Goal: Information Seeking & Learning: Check status

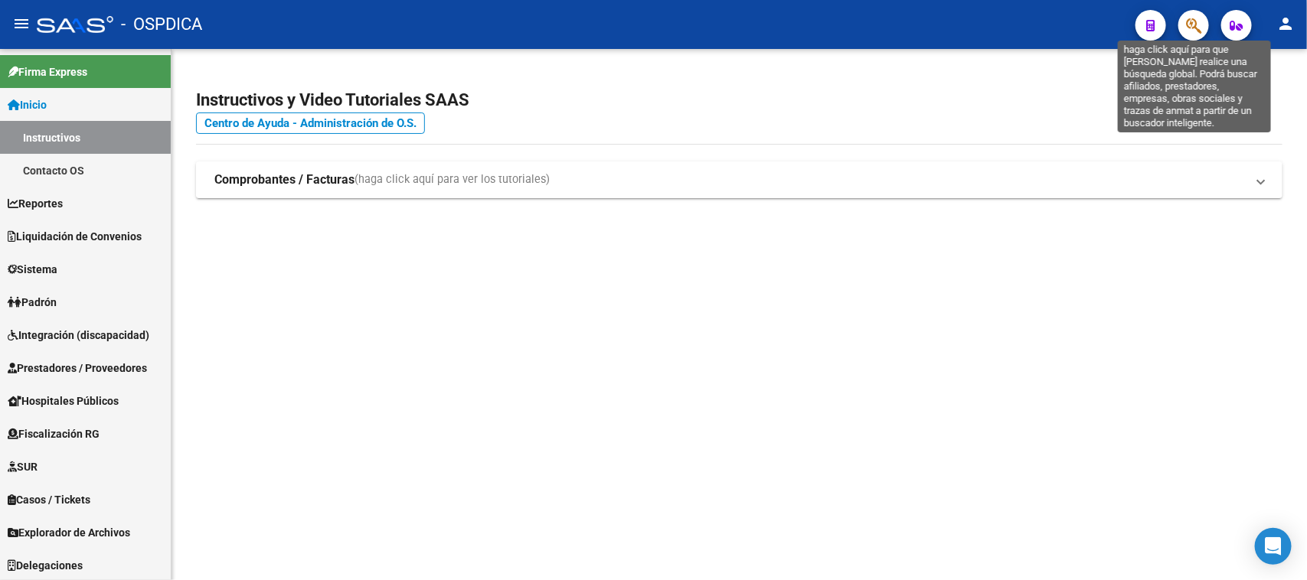
click at [1195, 28] on icon "button" at bounding box center [1193, 26] width 15 height 18
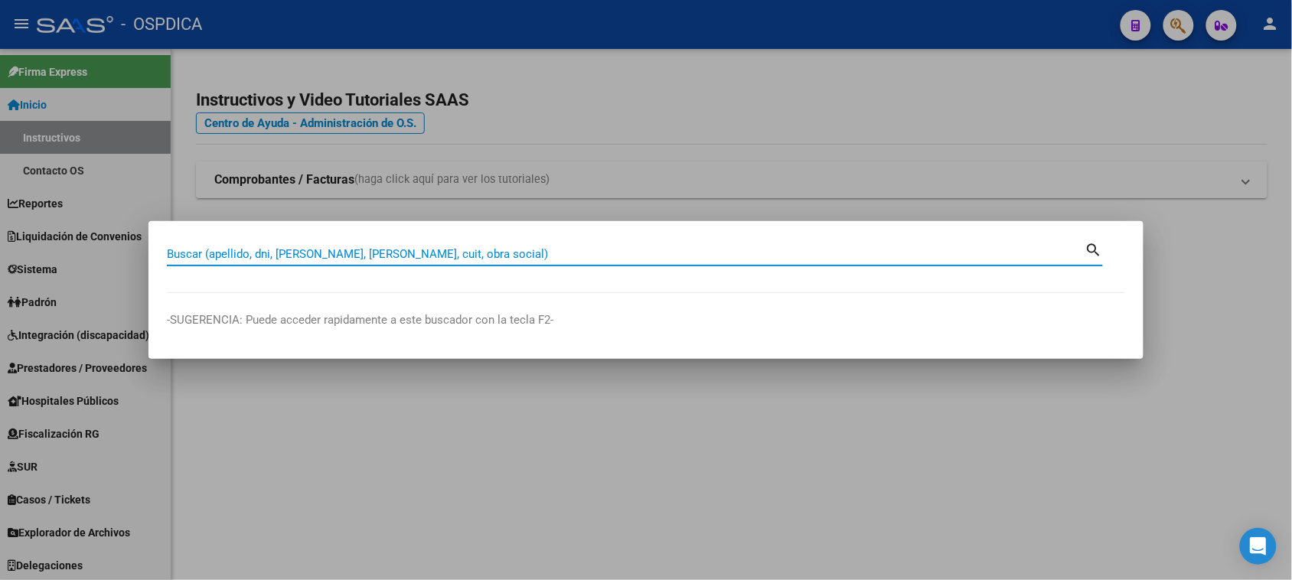
paste input "95915329"
type input "95915329"
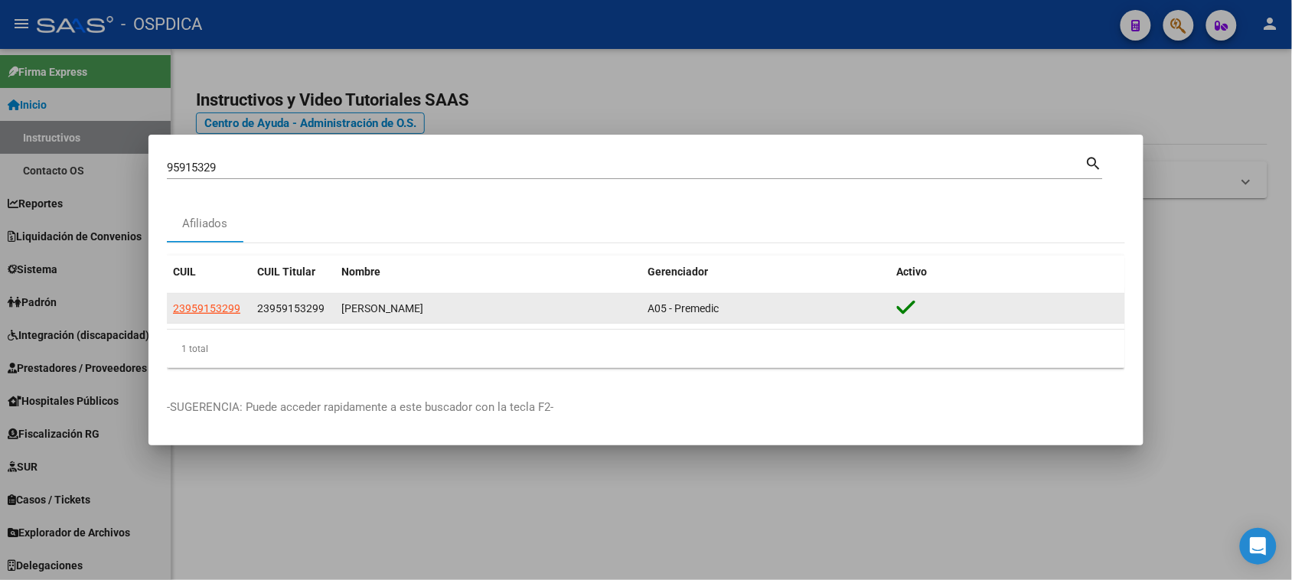
click at [226, 316] on app-link-go-to "23959153299" at bounding box center [206, 309] width 67 height 18
click at [226, 308] on span "23959153299" at bounding box center [206, 308] width 67 height 12
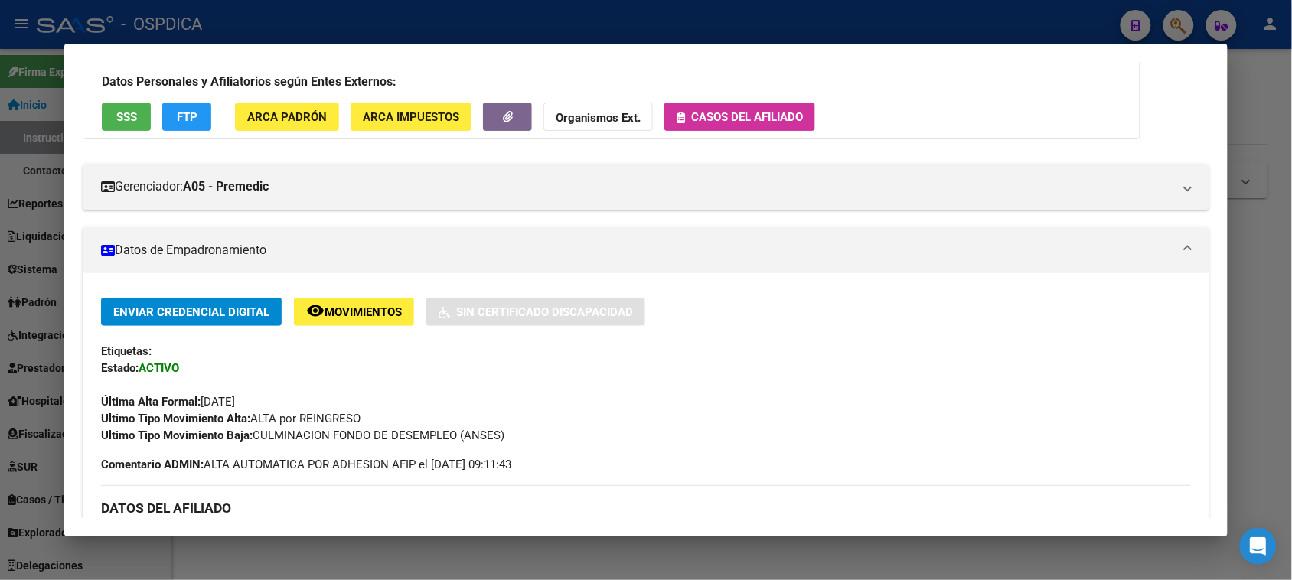
scroll to position [132, 0]
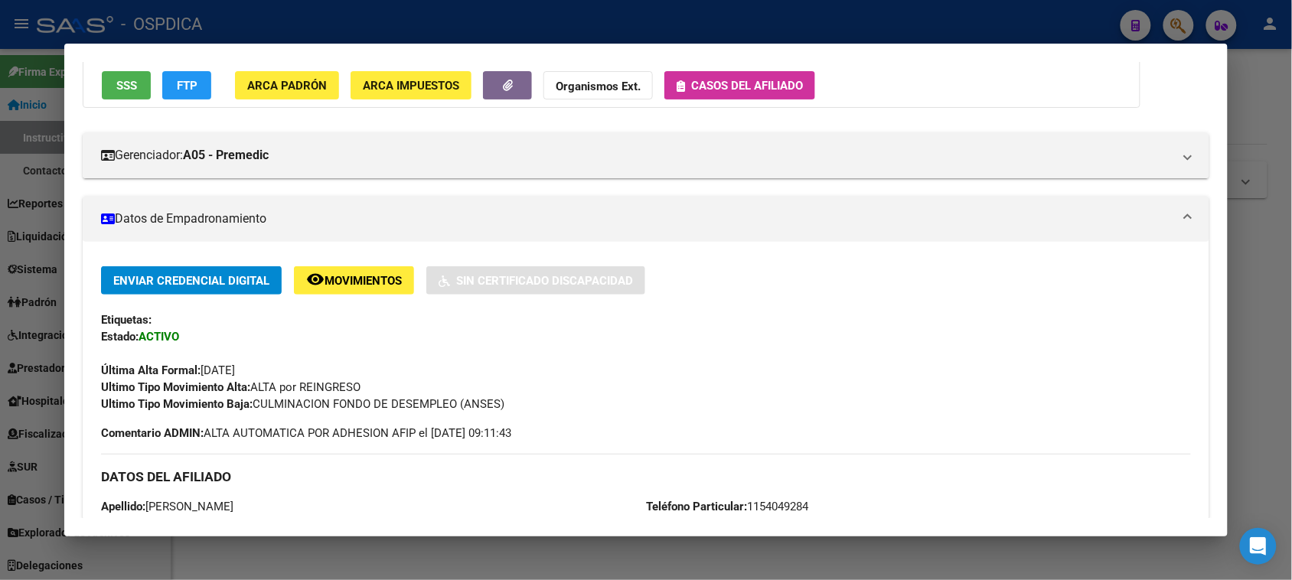
click at [755, 79] on span "Casos del afiliado" at bounding box center [747, 86] width 112 height 14
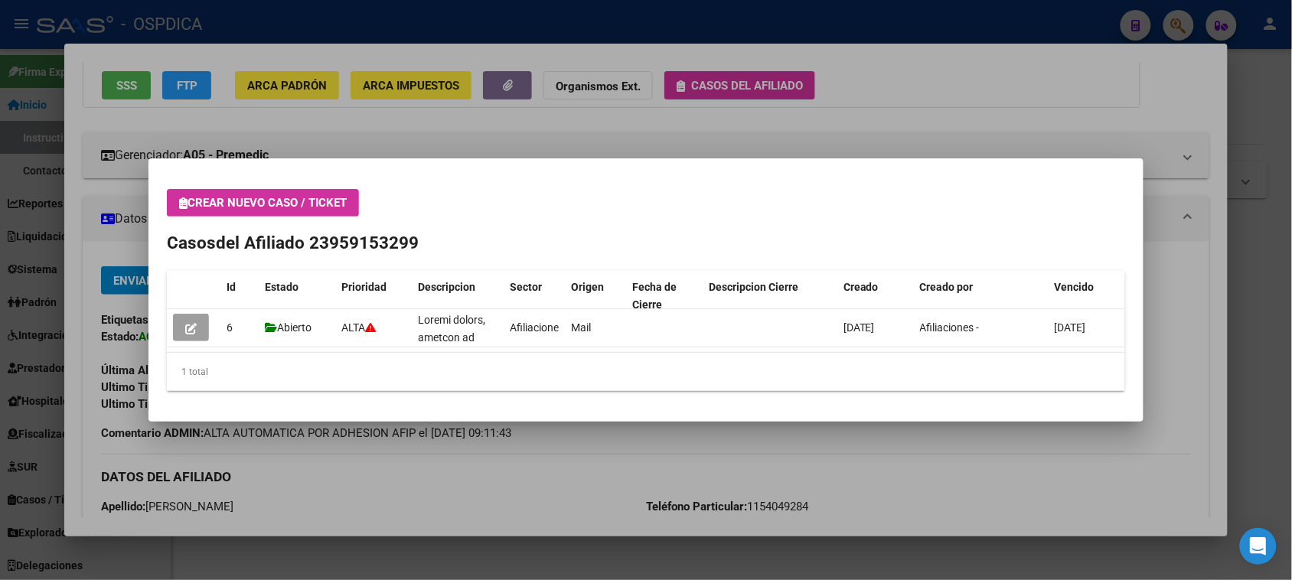
drag, startPoint x: 329, startPoint y: 237, endPoint x: 416, endPoint y: 242, distance: 86.6
click at [416, 242] on span "del Afiliado 23959153299" at bounding box center [317, 243] width 203 height 20
click at [350, 241] on span "del Afiliado 23959153299" at bounding box center [317, 243] width 203 height 20
click at [438, 150] on div at bounding box center [646, 290] width 1292 height 580
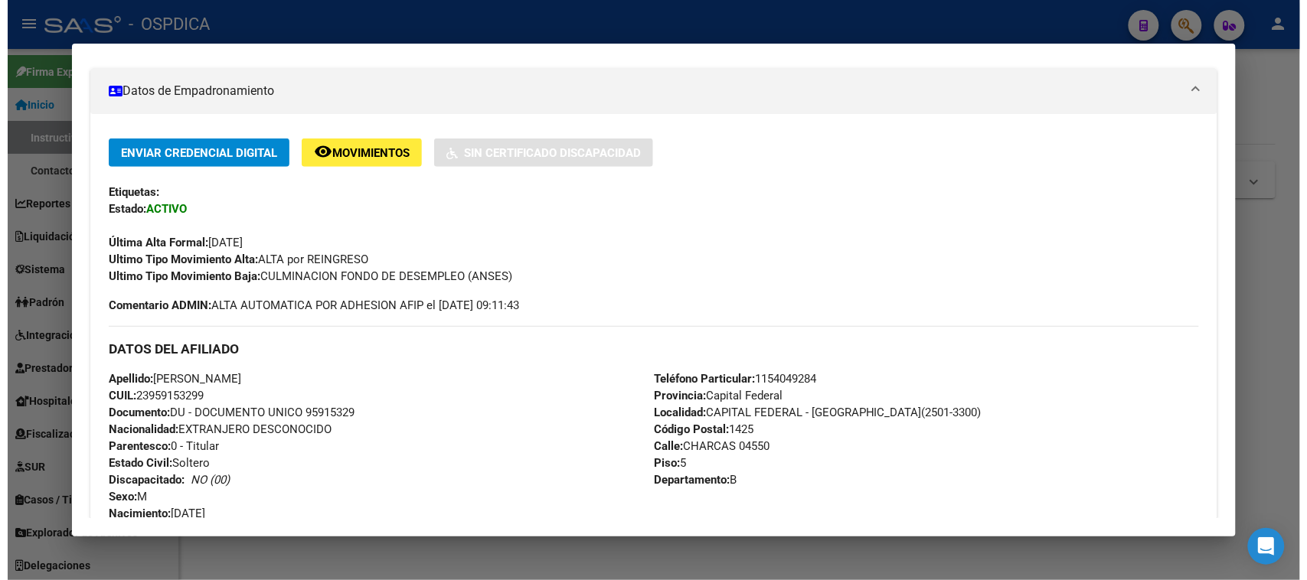
scroll to position [292, 0]
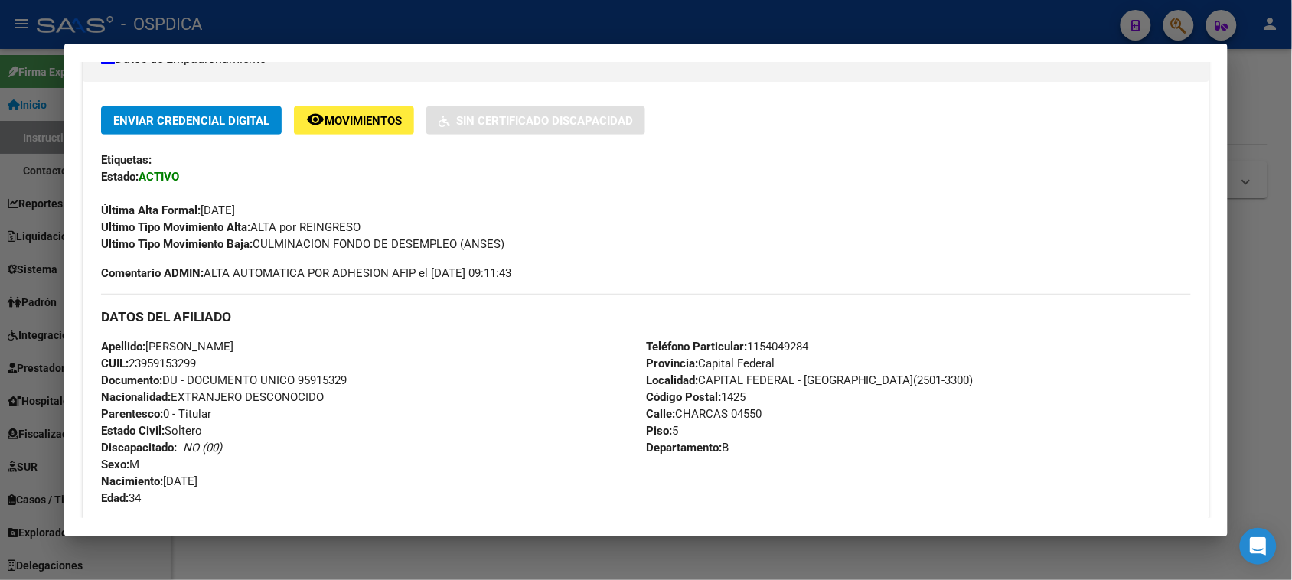
drag, startPoint x: 139, startPoint y: 360, endPoint x: 188, endPoint y: 364, distance: 48.4
click at [188, 364] on span "CUIL: 23959153299" at bounding box center [148, 364] width 95 height 14
copy span "95915329"
click at [1125, 246] on div "Ultimo Tipo Movimiento Baja: CULMINACION FONDO DE DESEMPLEO (ANSES)" at bounding box center [645, 244] width 1089 height 17
click at [1047, 24] on div at bounding box center [646, 290] width 1292 height 580
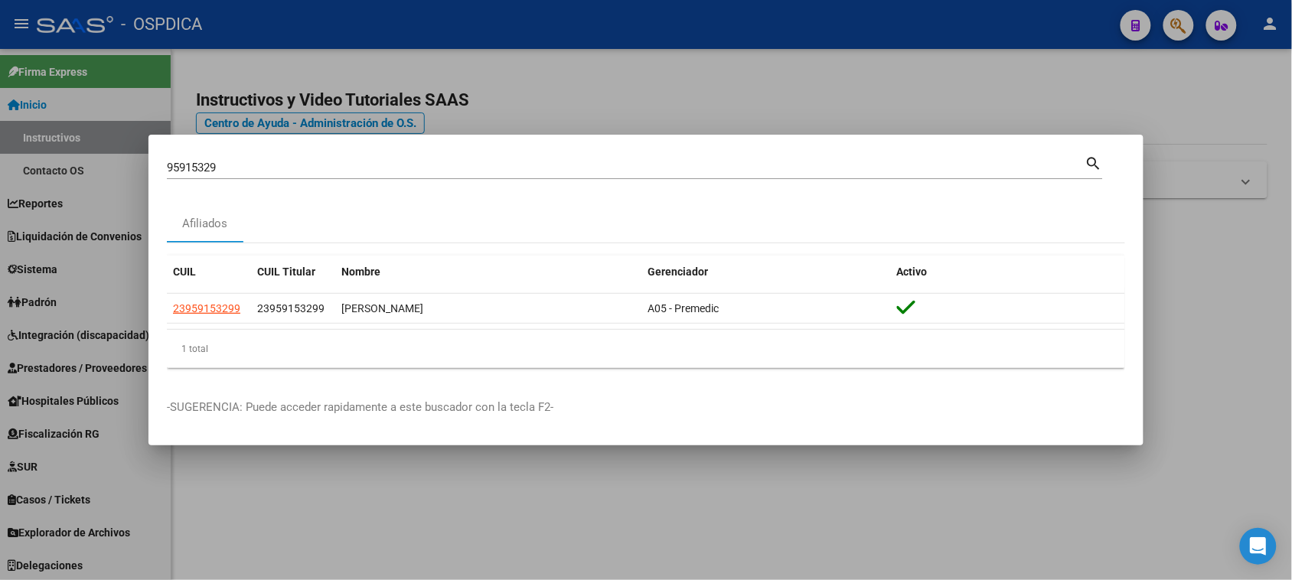
click at [746, 83] on div at bounding box center [646, 290] width 1292 height 580
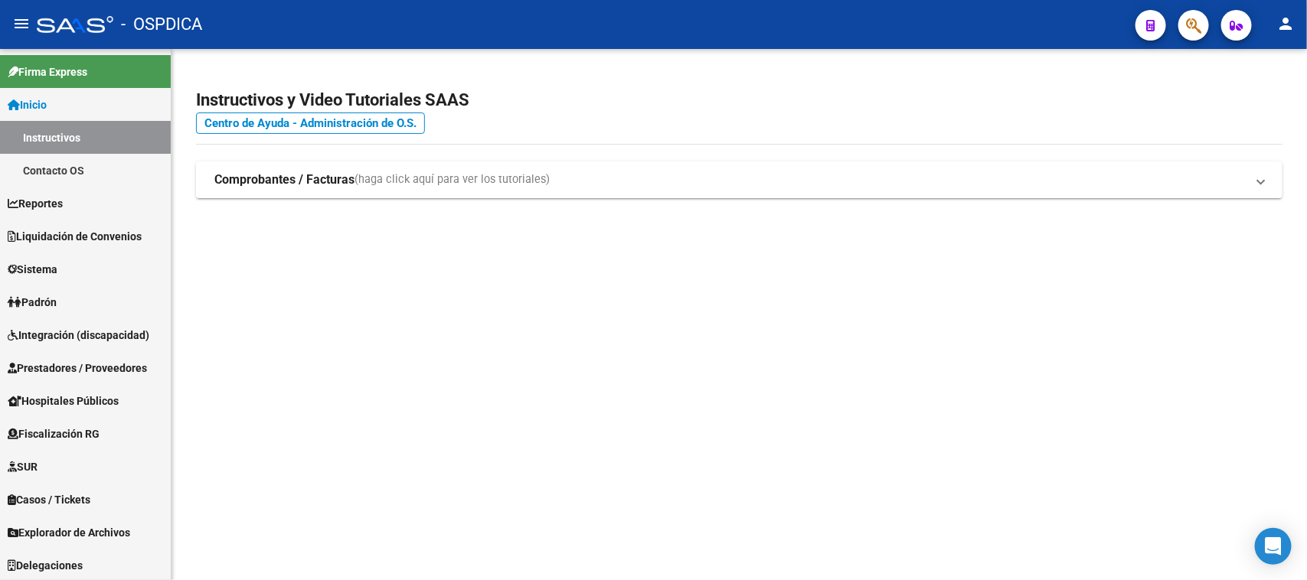
drag, startPoint x: 1049, startPoint y: 337, endPoint x: 1093, endPoint y: 48, distance: 292.0
click at [1050, 335] on mat-sidenav-content "Instructivos y Video Tutoriales SAAS Centro de Ayuda - Administración de O.S. C…" at bounding box center [738, 314] width 1135 height 531
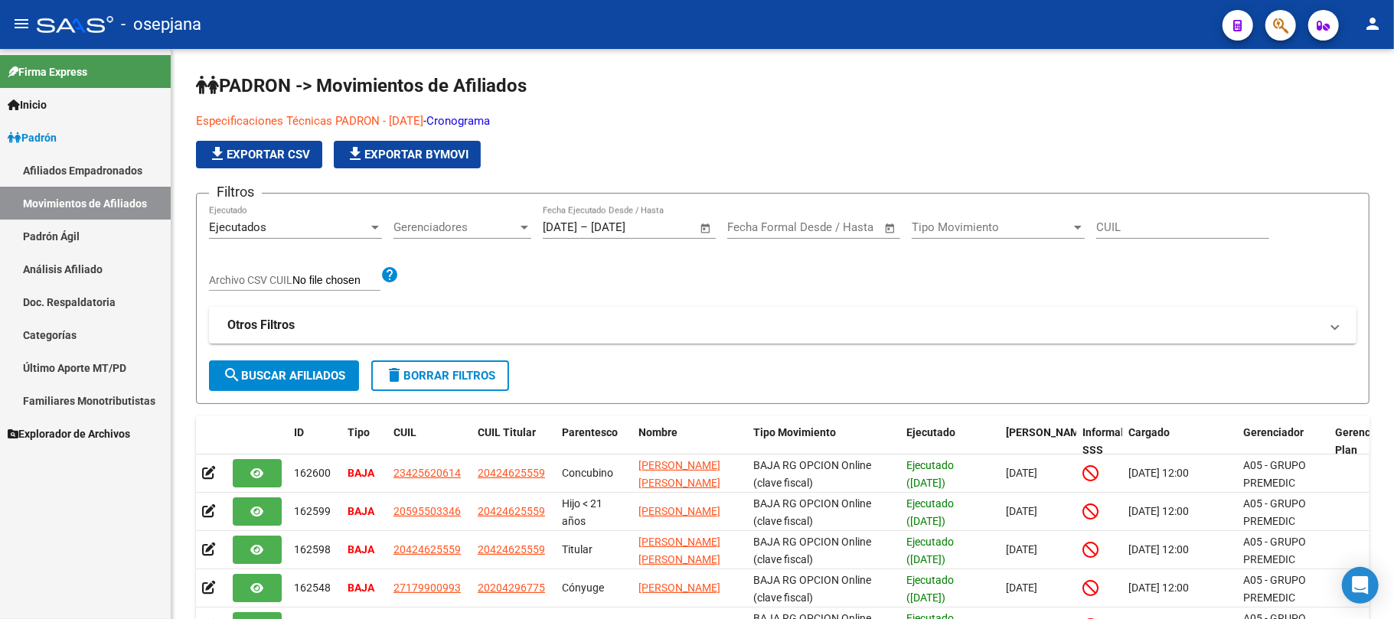
click at [282, 5] on mat-toolbar "menu - osepjana person" at bounding box center [697, 24] width 1394 height 49
click at [1292, 22] on button "button" at bounding box center [1280, 25] width 31 height 31
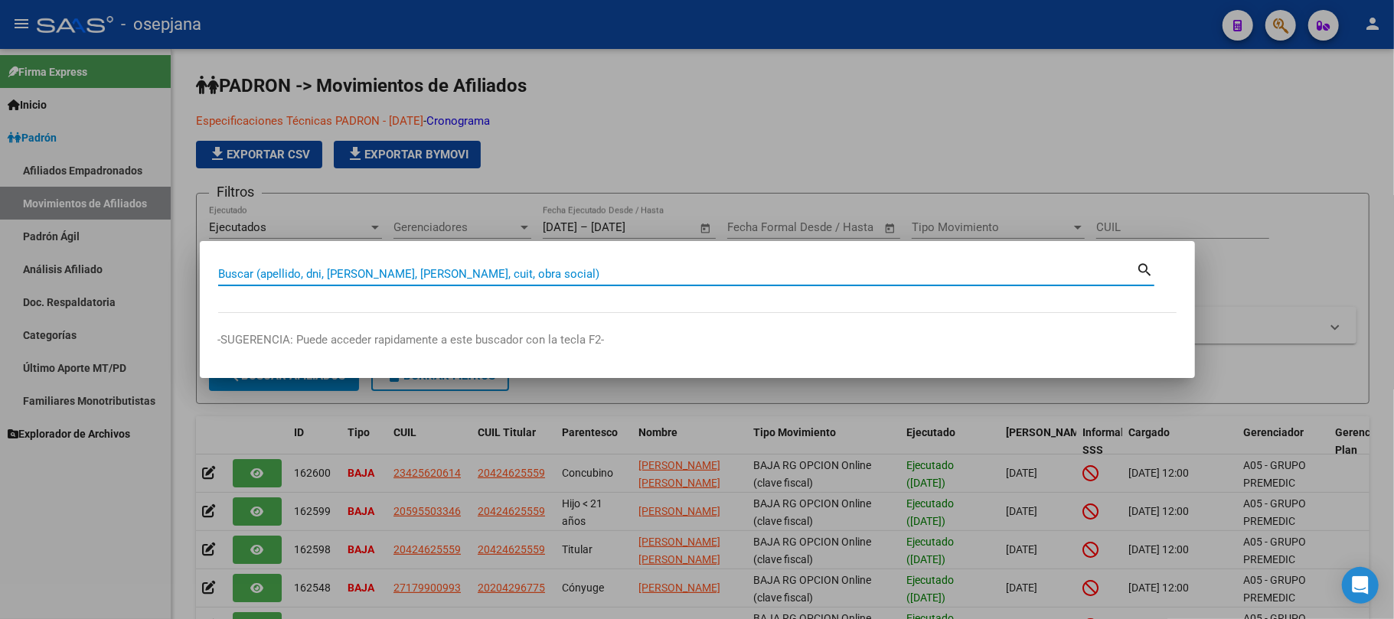
paste input "34255681"
type input "34255681"
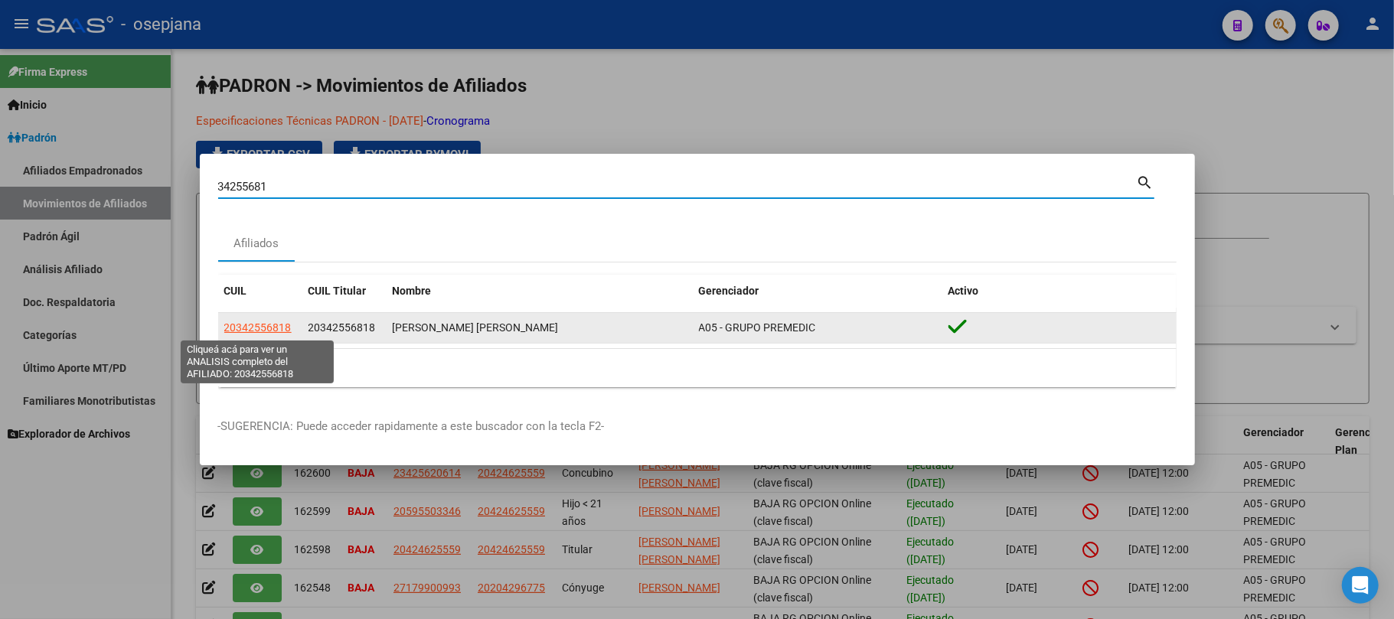
click at [268, 332] on span "20342556818" at bounding box center [257, 328] width 67 height 12
type textarea "20342556818"
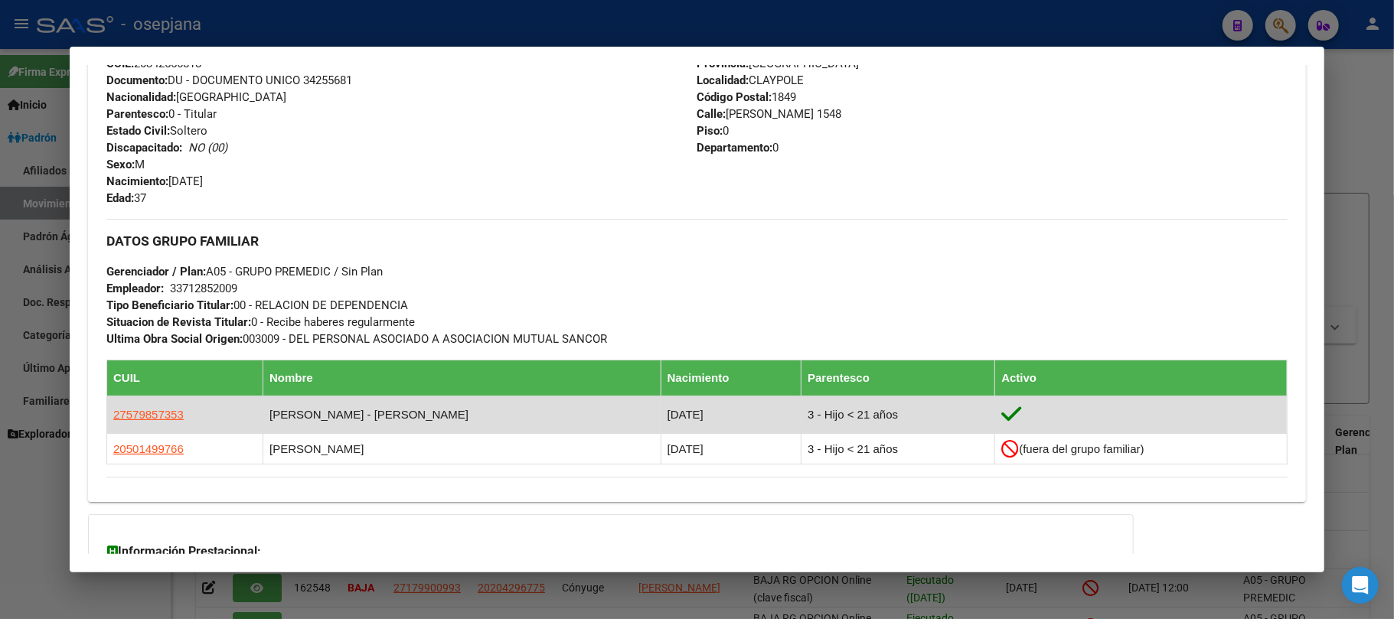
scroll to position [646, 0]
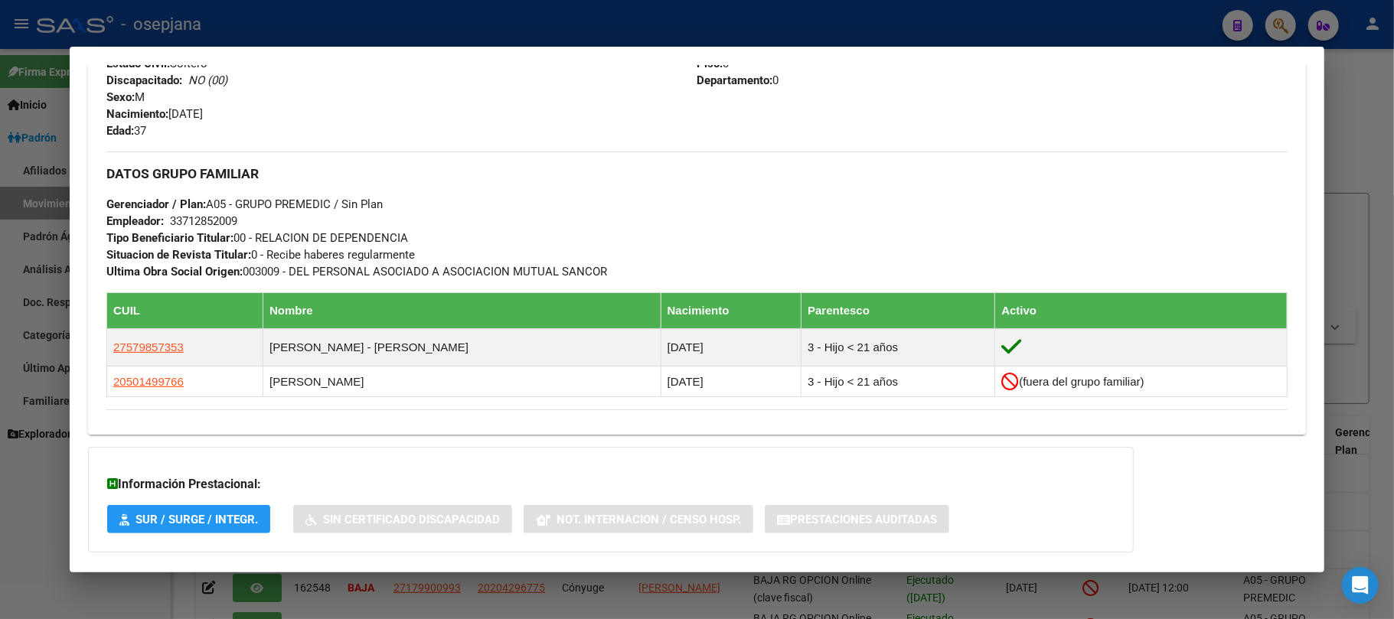
click at [344, 24] on div at bounding box center [697, 309] width 1394 height 619
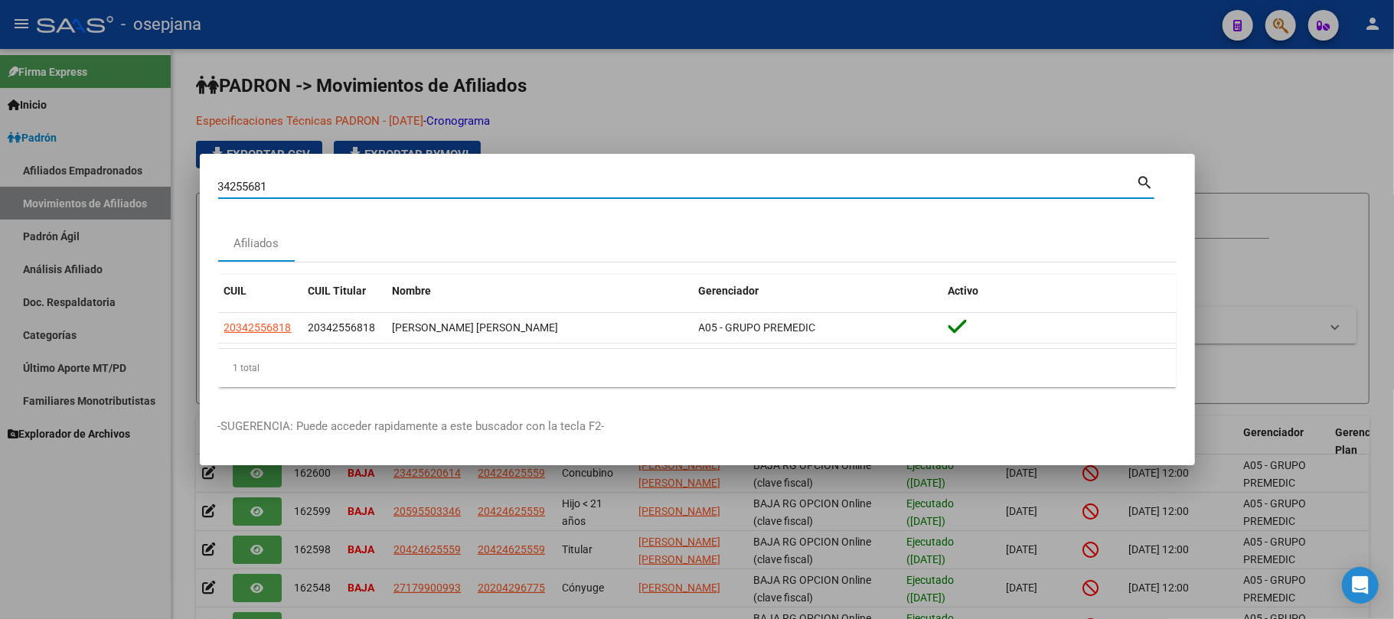
drag, startPoint x: 331, startPoint y: 193, endPoint x: 172, endPoint y: 176, distance: 159.4
click at [172, 178] on div "34255681 Buscar (apellido, dni, cuil, nro traspaso, cuit, obra social) search A…" at bounding box center [697, 309] width 1394 height 619
paste input "7277393"
type input "37277393"
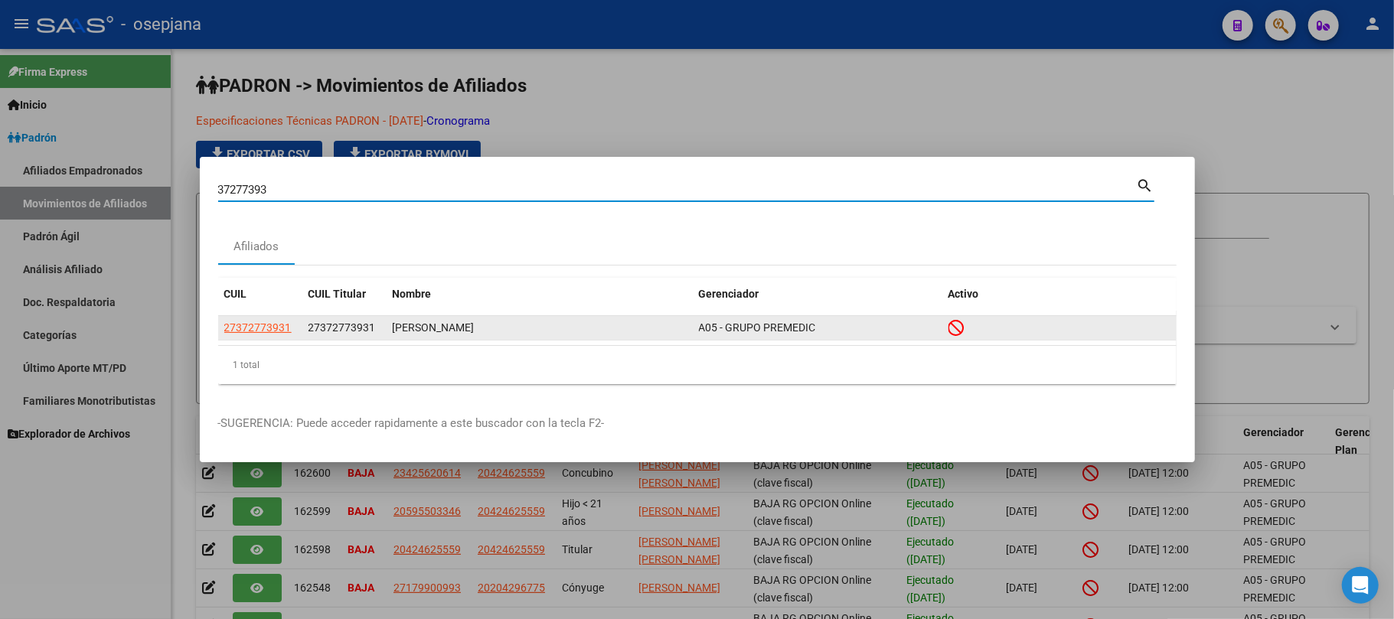
click at [279, 323] on span "27372773931" at bounding box center [257, 328] width 67 height 12
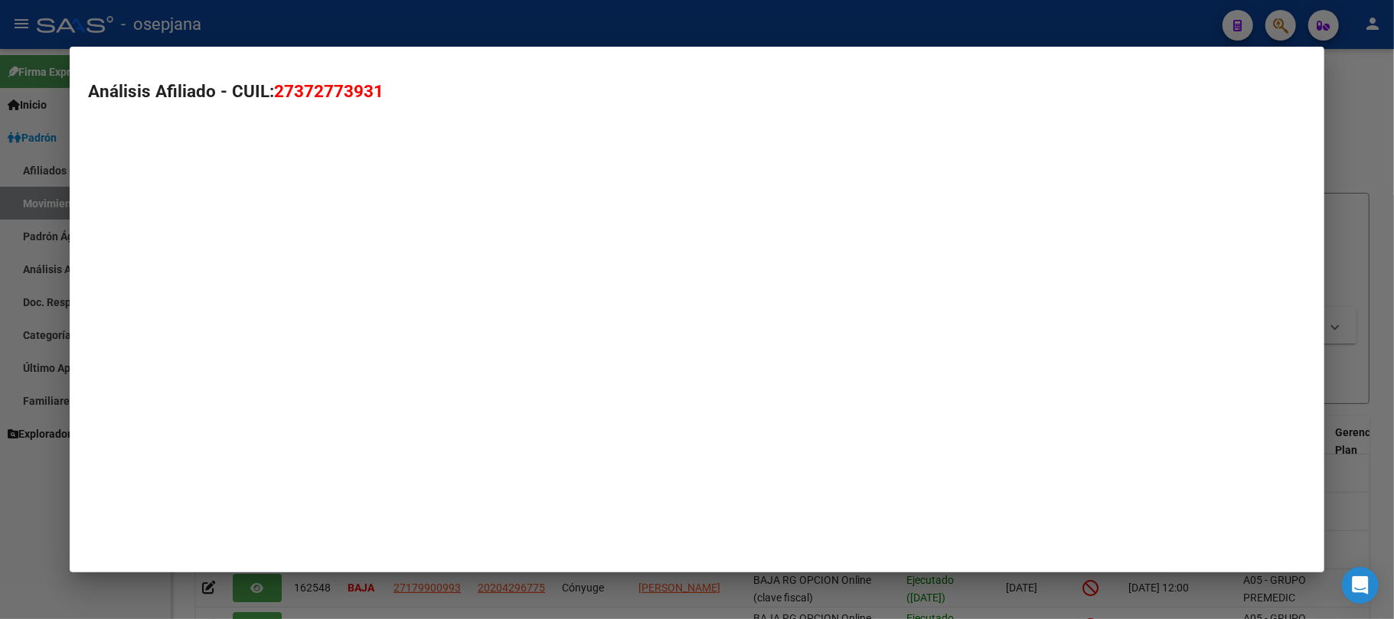
type textarea "27372773931"
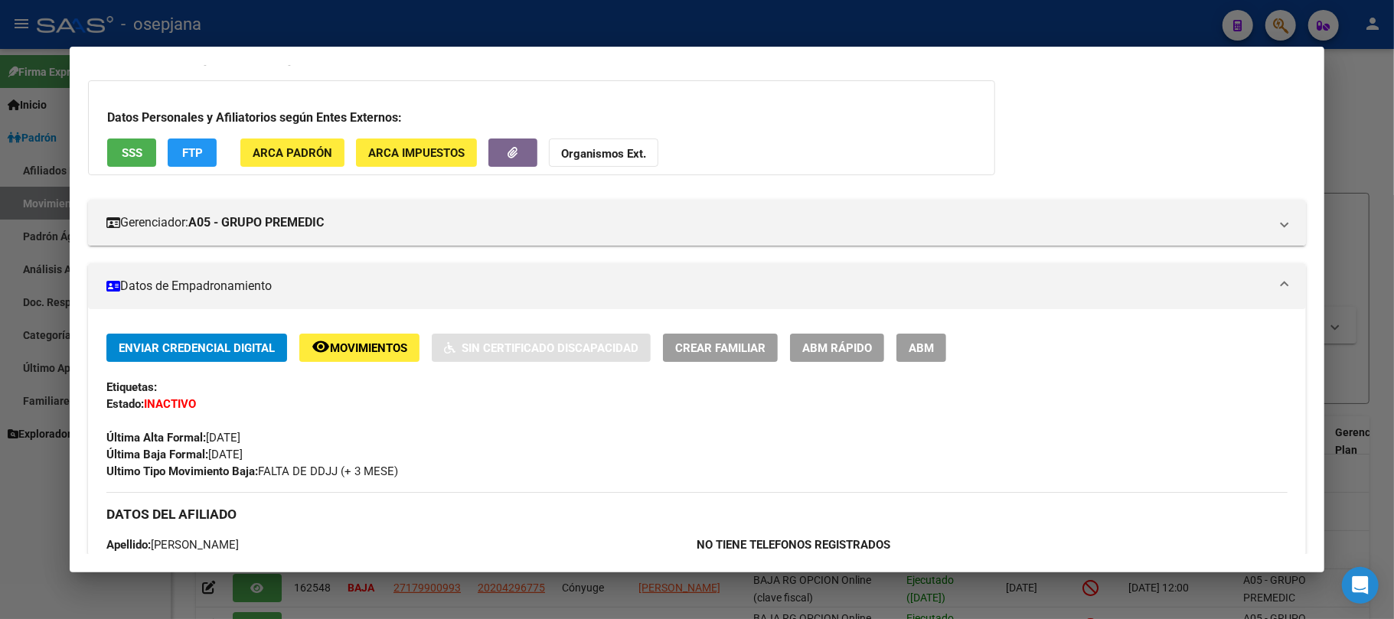
scroll to position [135, 0]
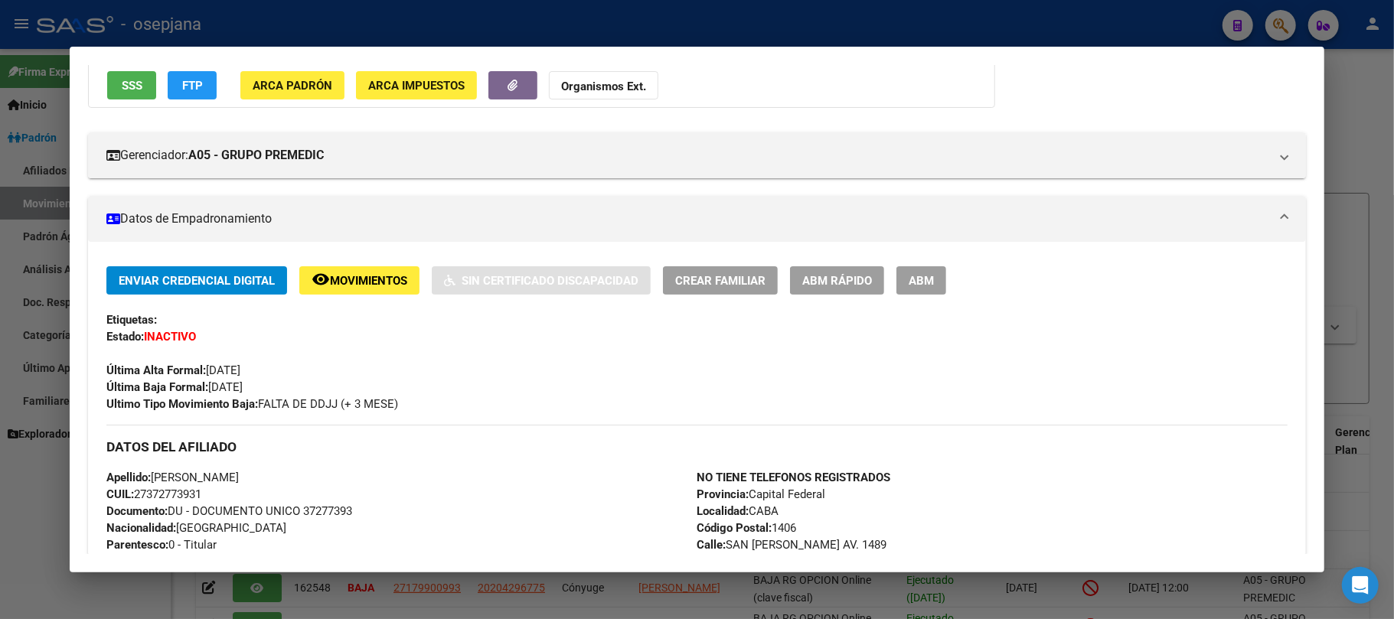
drag, startPoint x: 129, startPoint y: 387, endPoint x: 280, endPoint y: 384, distance: 150.8
click at [280, 384] on div "Enviar Credencial Digital remove_red_eye Movimientos Sin Certificado Discapacid…" at bounding box center [696, 339] width 1181 height 146
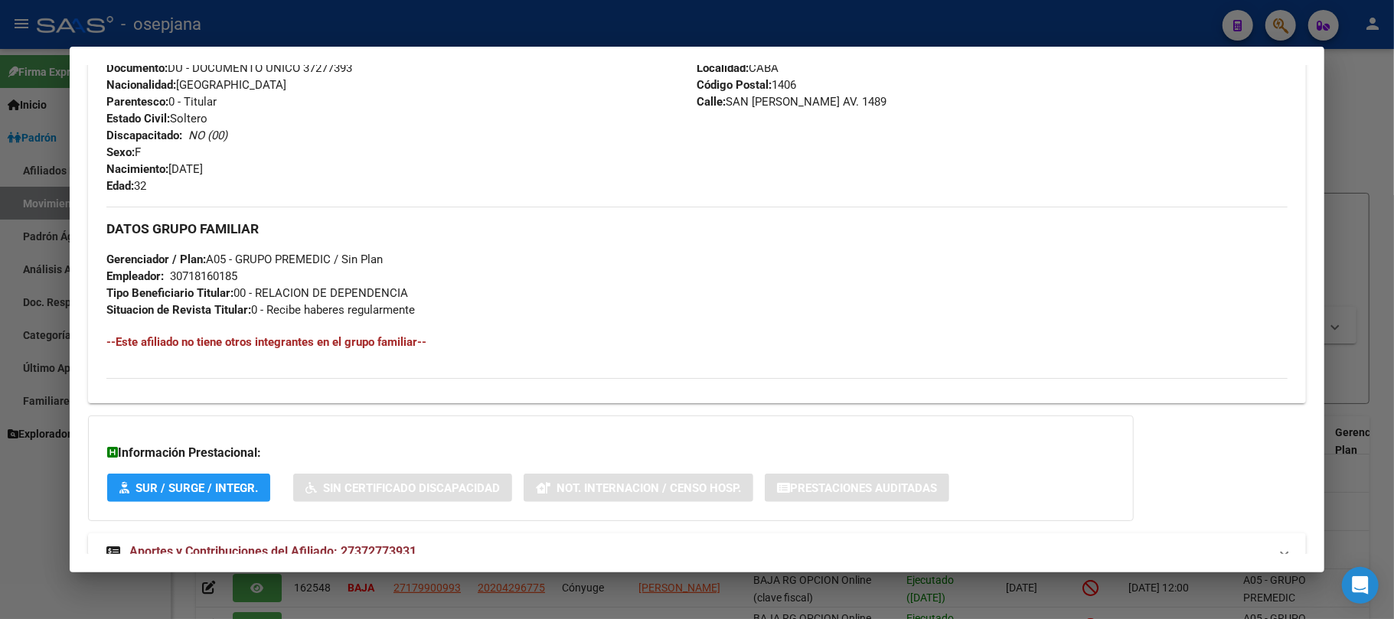
scroll to position [629, 0]
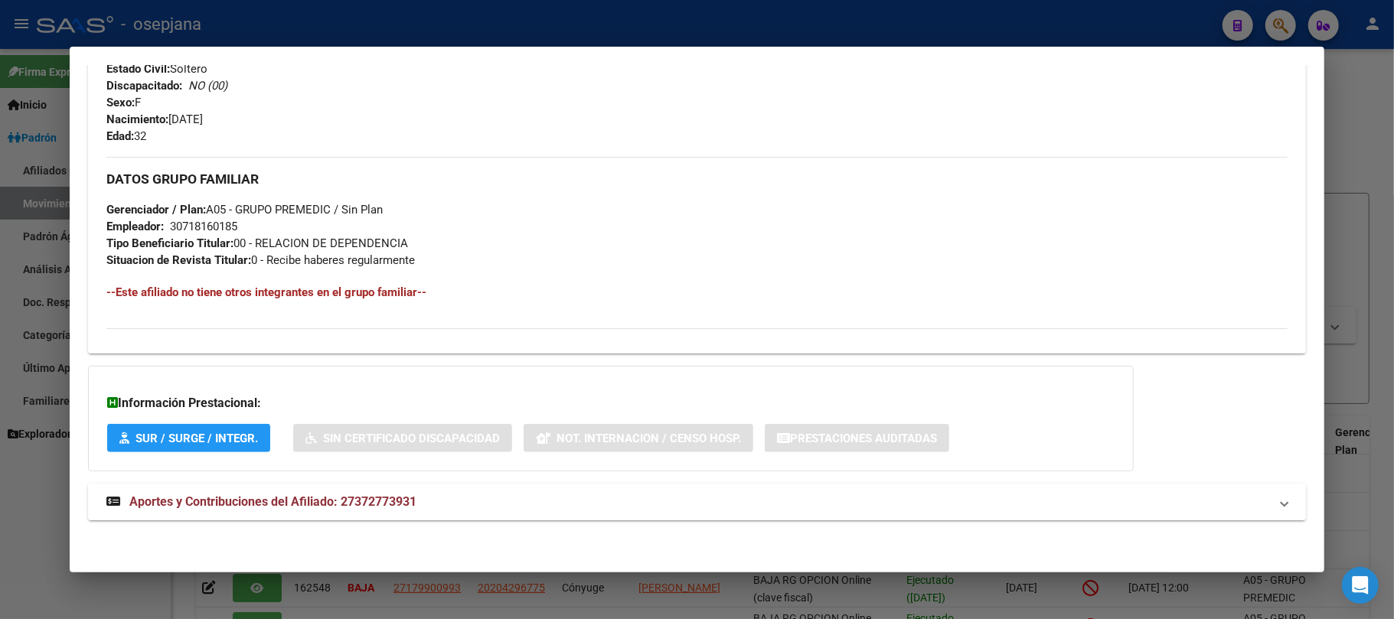
click at [301, 500] on span "Aportes y Contribuciones del Afiliado: 27372773931" at bounding box center [272, 502] width 287 height 15
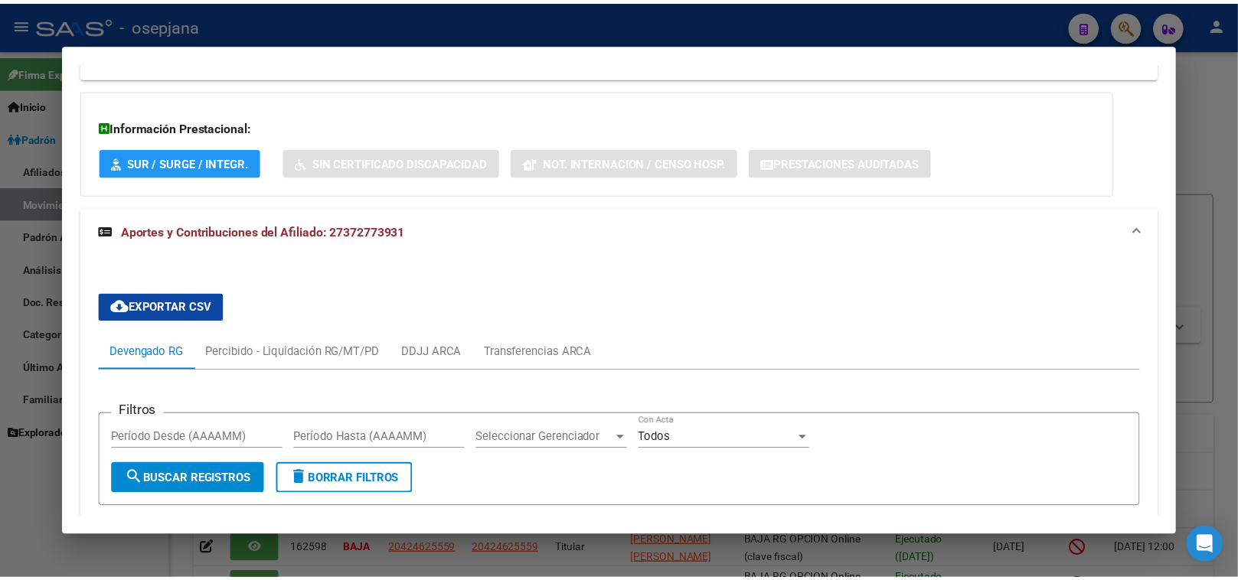
scroll to position [867, 0]
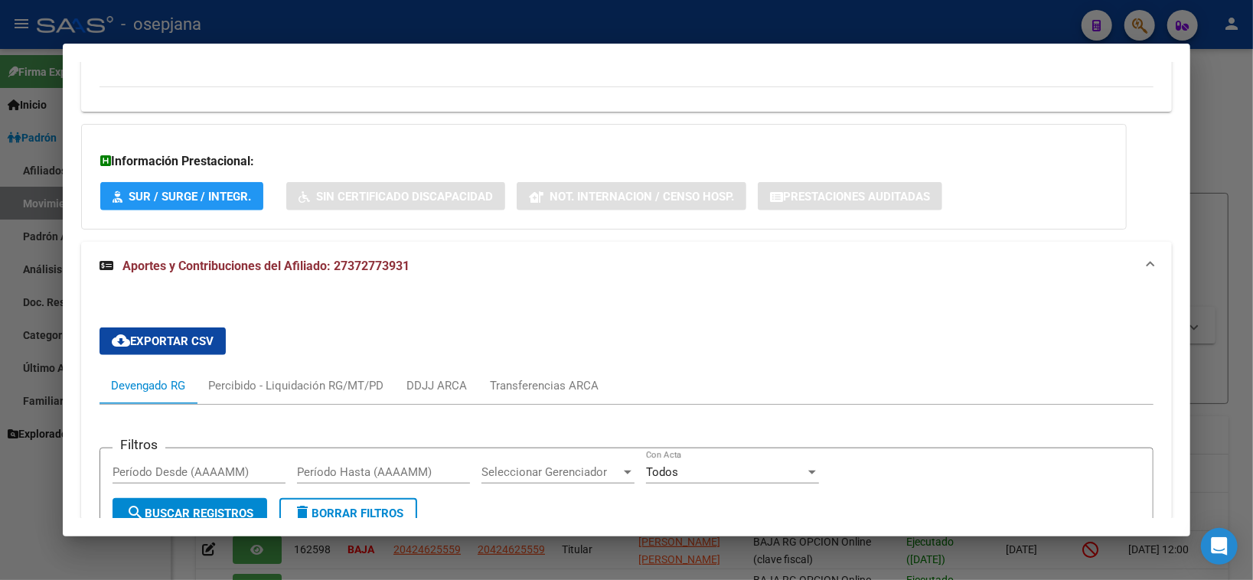
click at [383, 7] on div at bounding box center [626, 290] width 1253 height 580
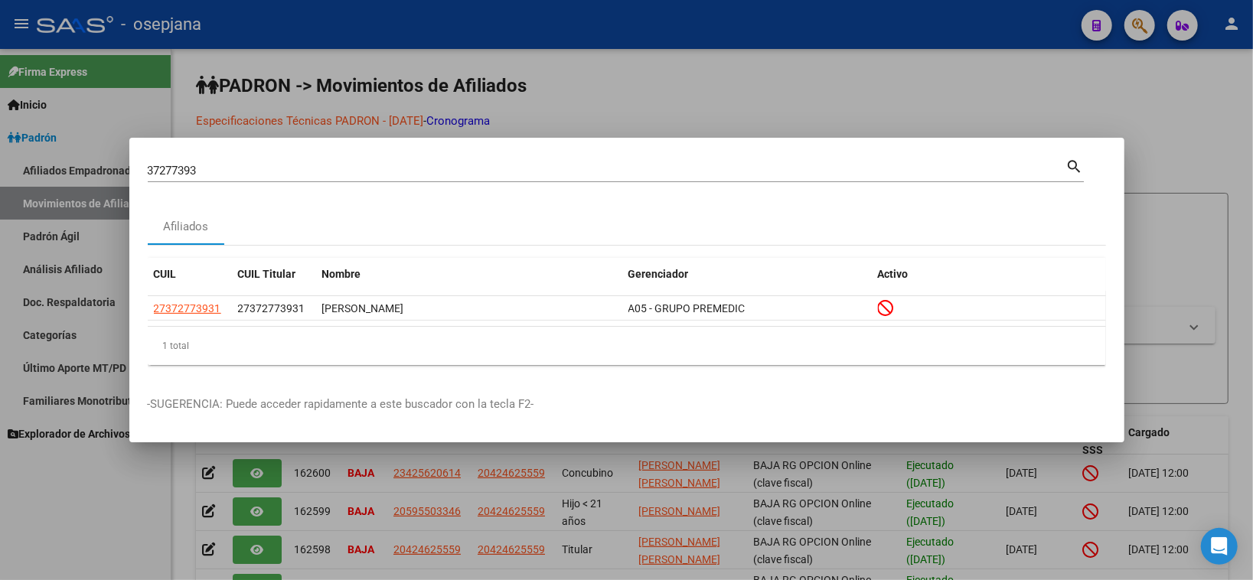
click at [240, 166] on input "37277393" at bounding box center [607, 171] width 919 height 14
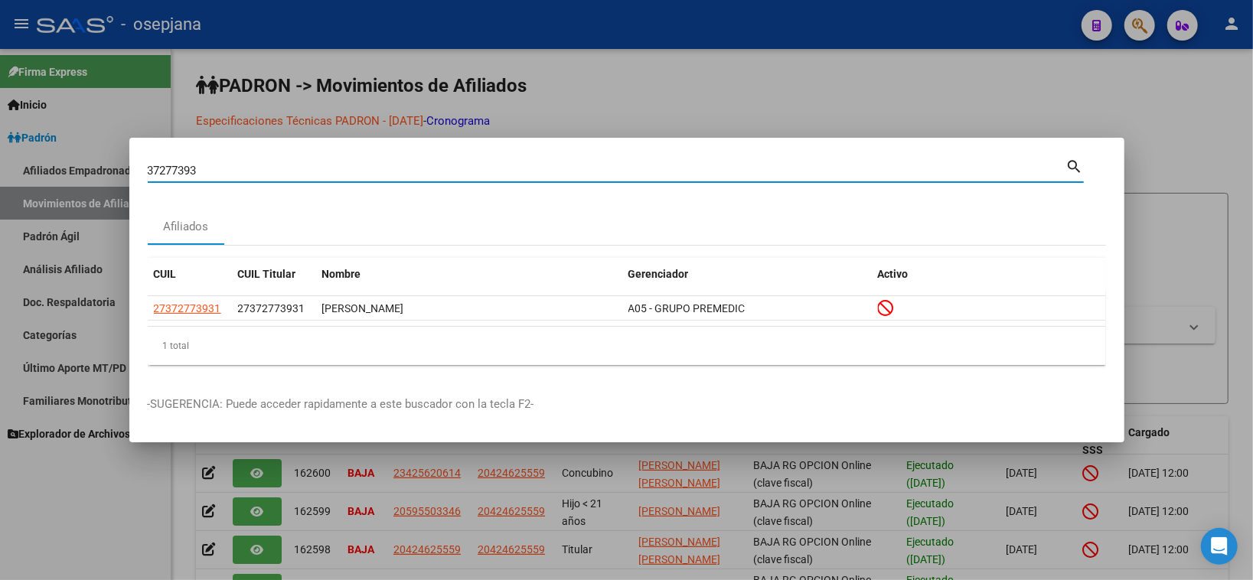
drag, startPoint x: 202, startPoint y: 164, endPoint x: 44, endPoint y: 164, distance: 158.5
click at [44, 164] on div "37277393 Buscar (apellido, dni, cuil, nro traspaso, cuit, obra social) search A…" at bounding box center [626, 290] width 1253 height 580
paste input "27383090"
type input "27383090"
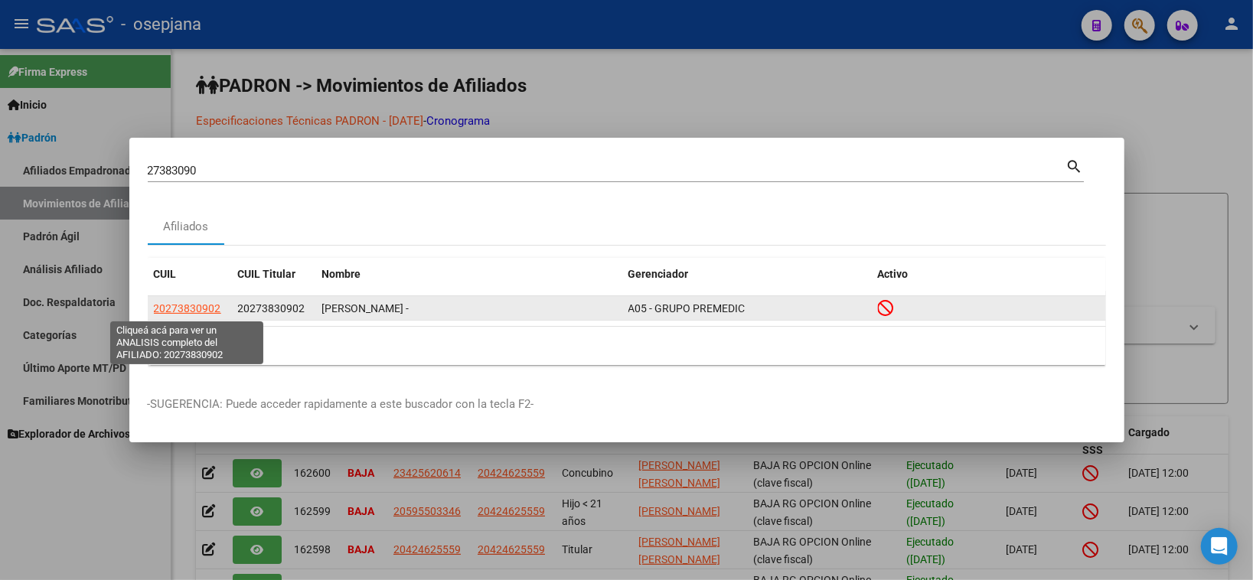
click at [188, 307] on span "20273830902" at bounding box center [187, 308] width 67 height 12
type textarea "20273830902"
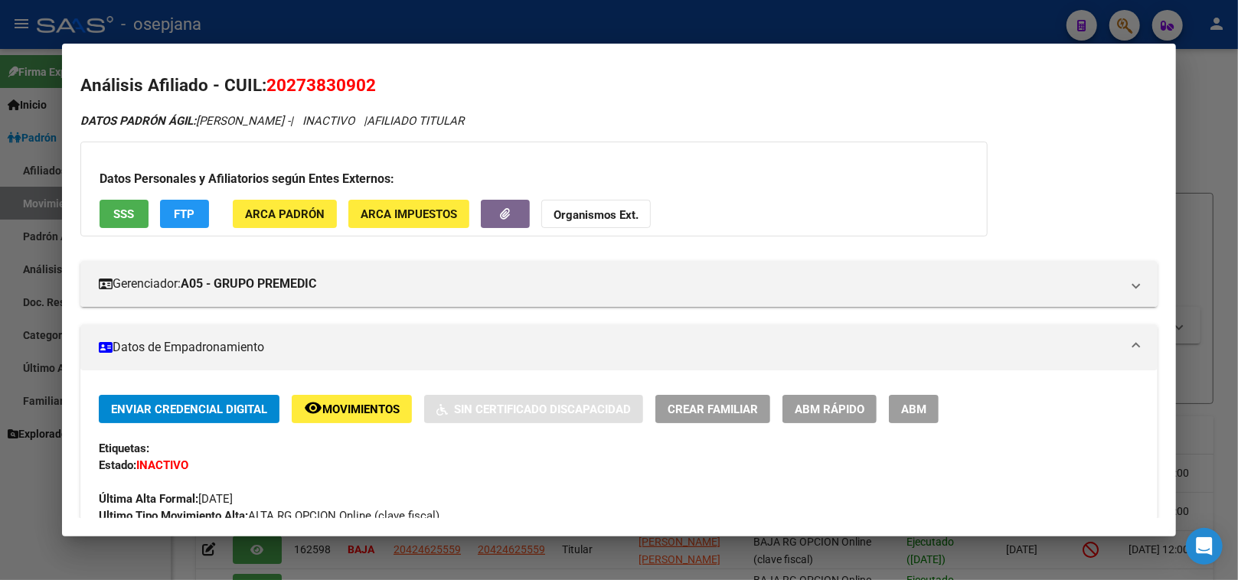
scroll to position [0, 0]
